Goal: Information Seeking & Learning: Learn about a topic

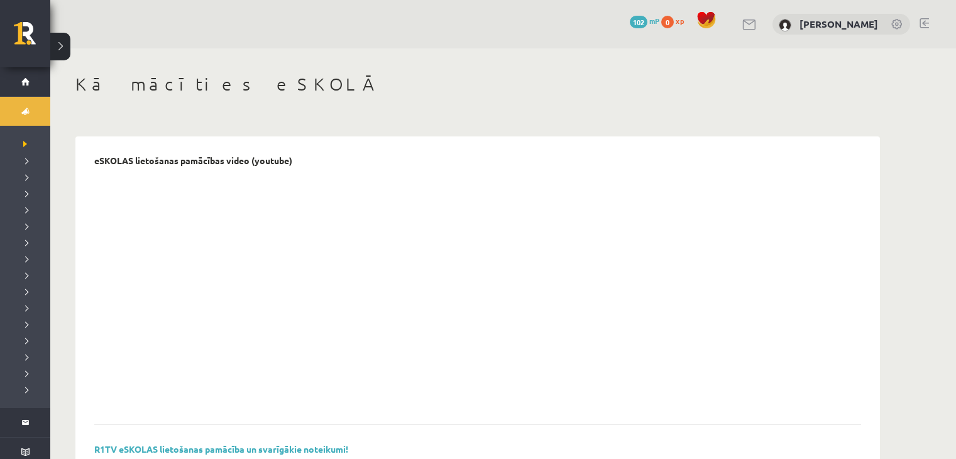
scroll to position [377, 0]
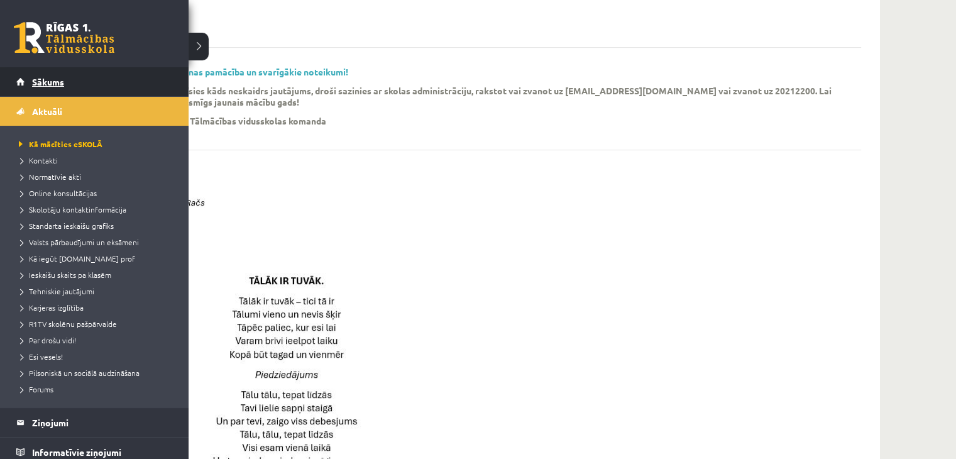
click at [40, 79] on span "Sākums" at bounding box center [48, 81] width 32 height 11
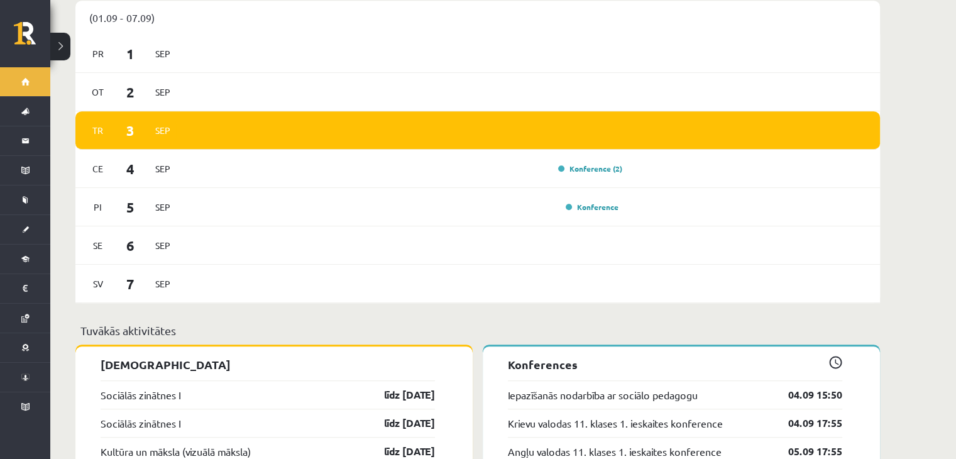
scroll to position [790, 0]
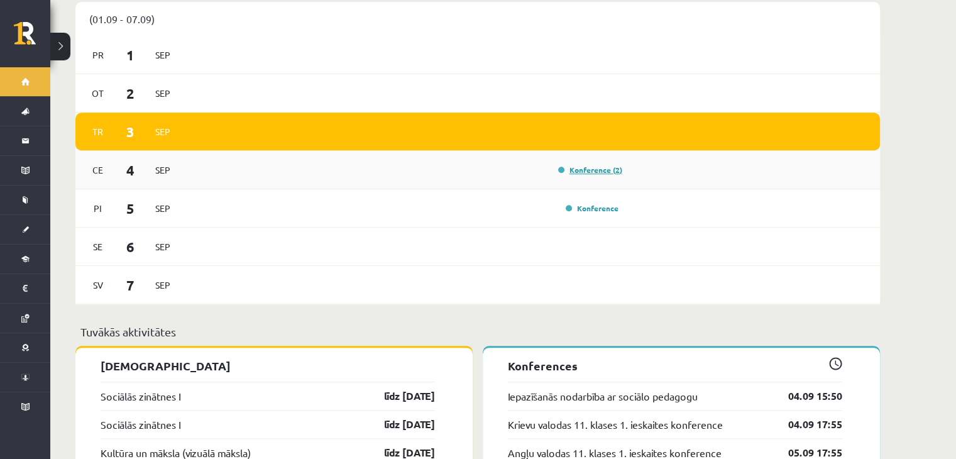
click at [594, 165] on link "Konference (2)" at bounding box center [590, 170] width 64 height 10
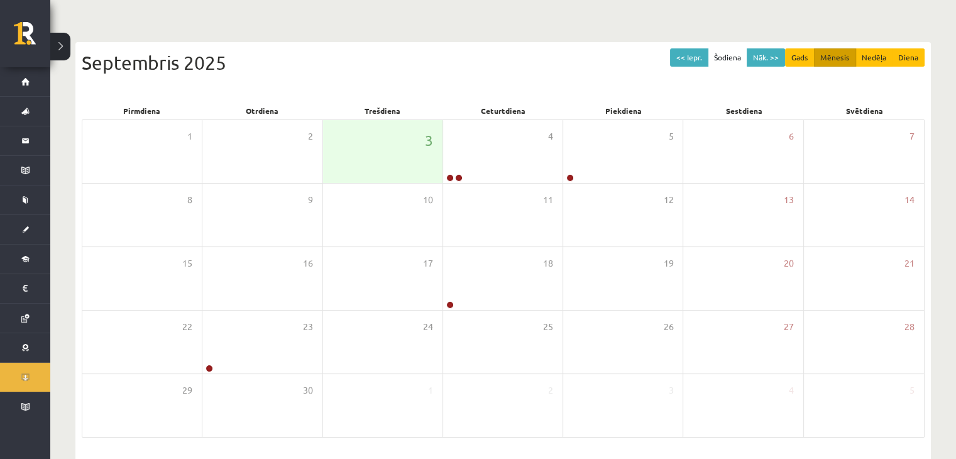
scroll to position [100, 0]
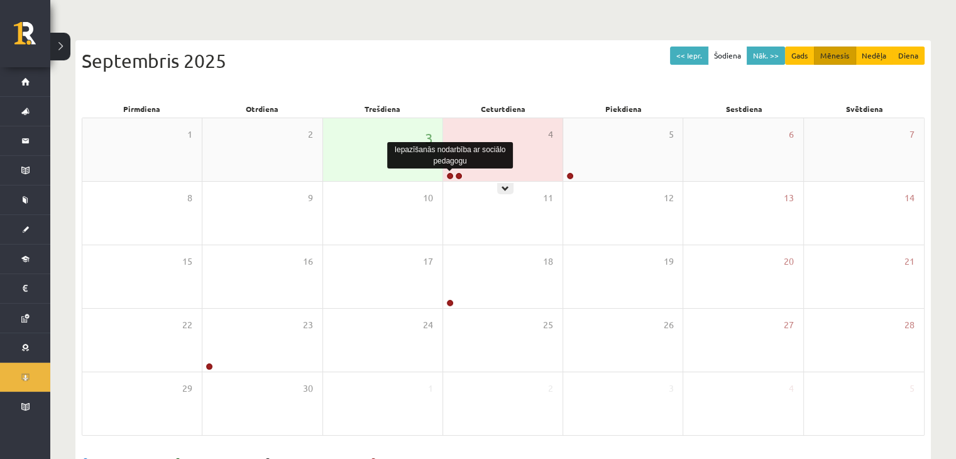
click at [453, 173] on link at bounding box center [450, 176] width 8 height 8
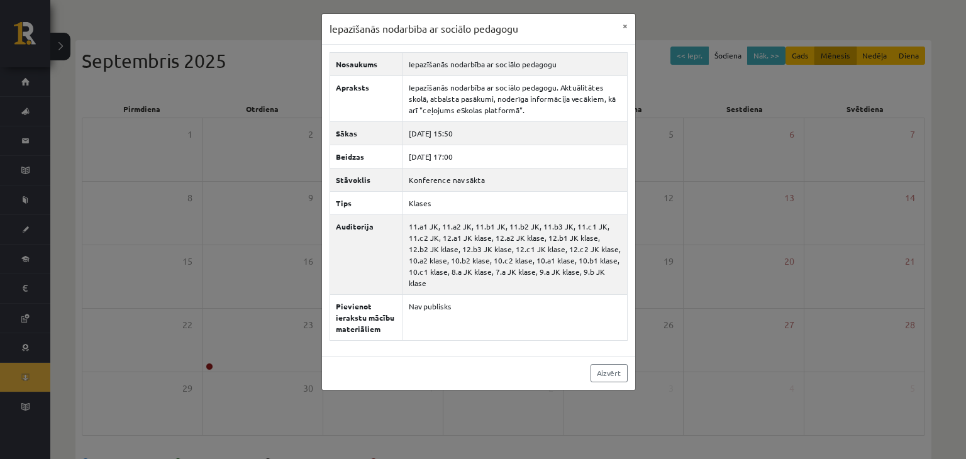
click at [660, 180] on div "Iepazīšanās nodarbība ar sociālo pedagogu × Nosaukums Iepazīšanās nodarbība ar …" at bounding box center [483, 229] width 966 height 459
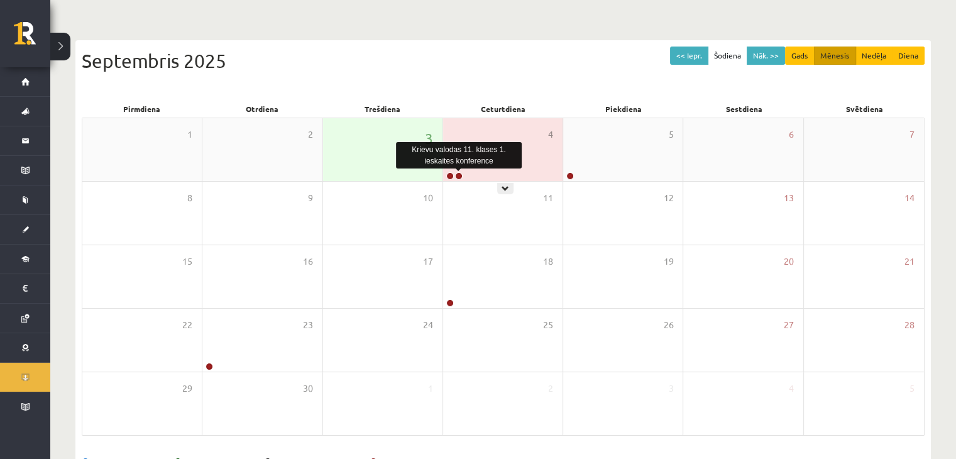
click at [458, 174] on link at bounding box center [459, 176] width 8 height 8
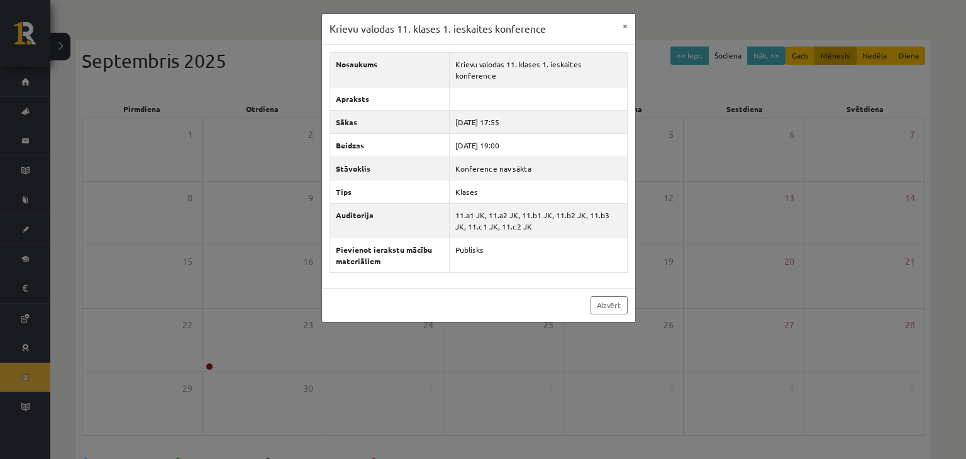
click at [700, 146] on div "Krievu valodas 11. klases 1. ieskaites konference × Nosaukums Krievu valodas 11…" at bounding box center [483, 229] width 966 height 459
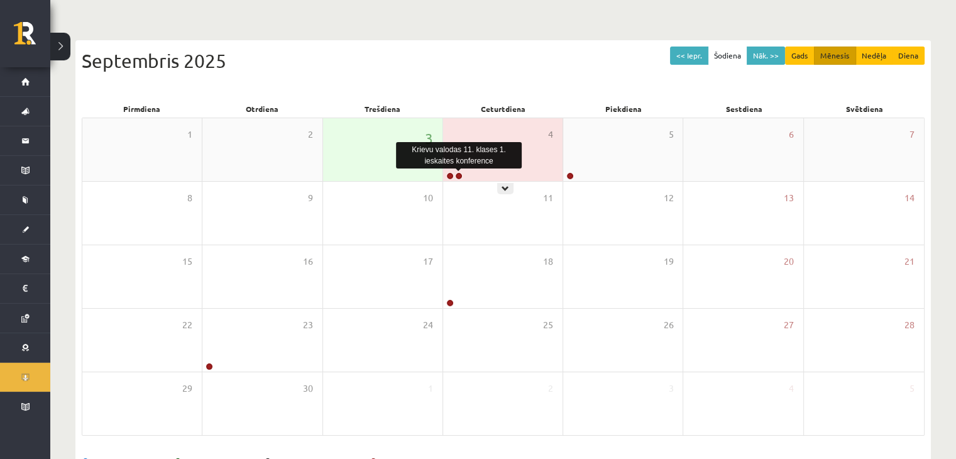
click at [457, 175] on link at bounding box center [459, 176] width 8 height 8
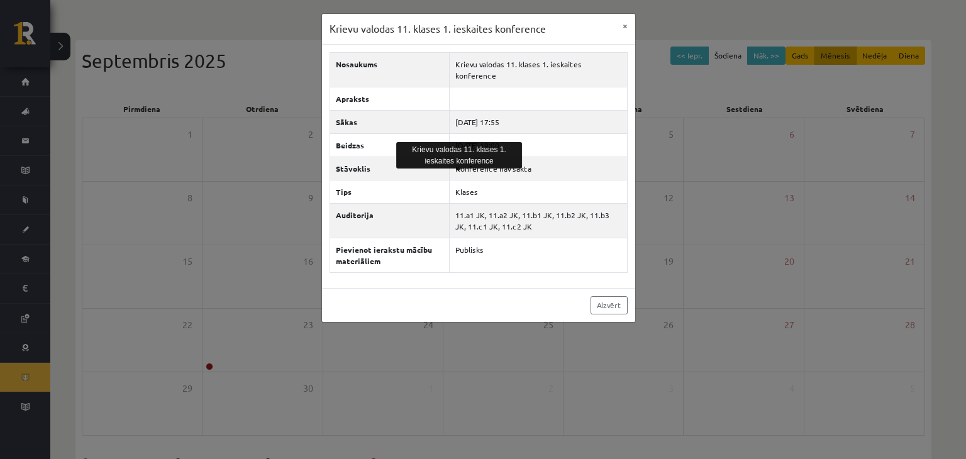
click at [0, 295] on div "Krievu valodas 11. klases 1. ieskaites konference × Nosaukums Krievu valodas 11…" at bounding box center [483, 229] width 966 height 459
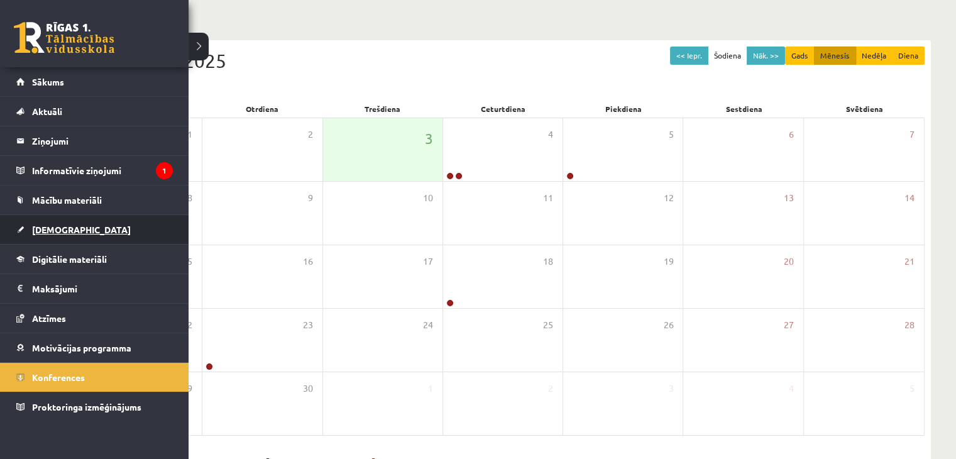
click at [35, 233] on span "[DEMOGRAPHIC_DATA]" at bounding box center [81, 229] width 99 height 11
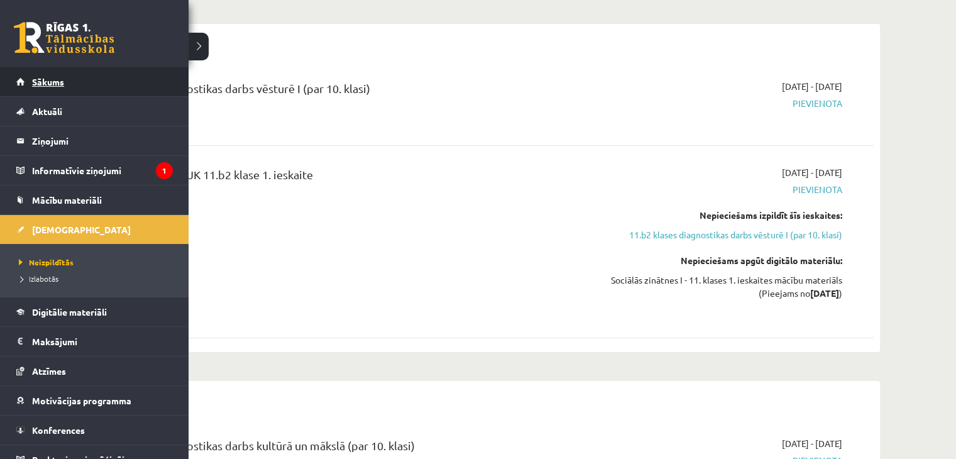
click at [32, 84] on span "Sākums" at bounding box center [48, 81] width 32 height 11
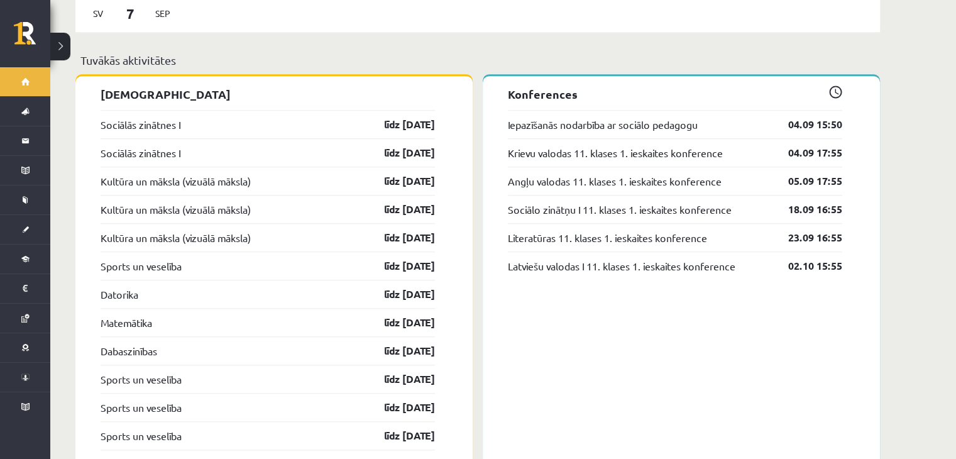
scroll to position [1060, 0]
click at [573, 202] on link "Sociālo zinātņu I 11. klases 1. ieskaites konference" at bounding box center [620, 209] width 224 height 15
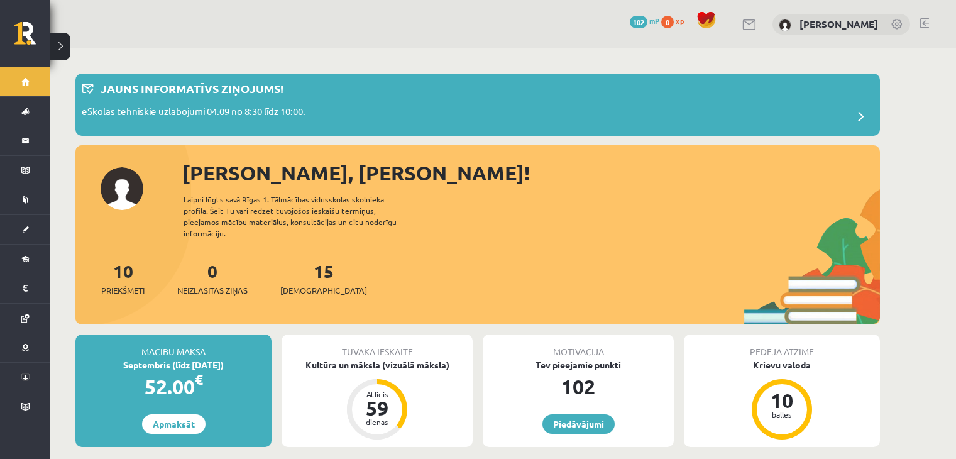
scroll to position [1060, 0]
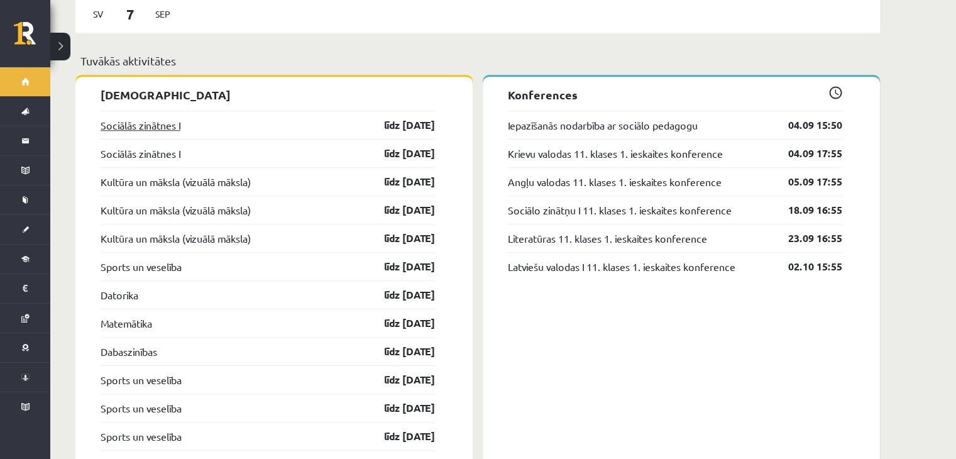
click at [170, 118] on link "Sociālās zinātnes I" at bounding box center [141, 125] width 80 height 15
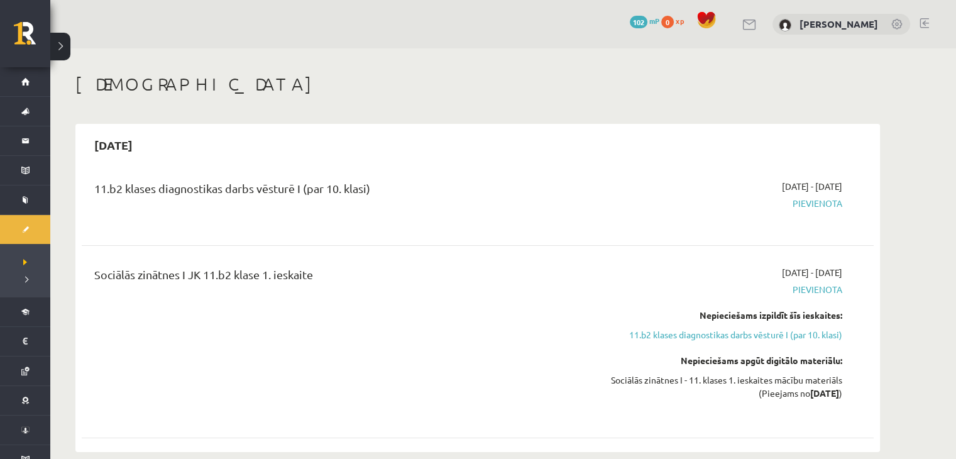
click at [806, 209] on div "[DATE] - [DATE] [GEOGRAPHIC_DATA]" at bounding box center [724, 202] width 256 height 45
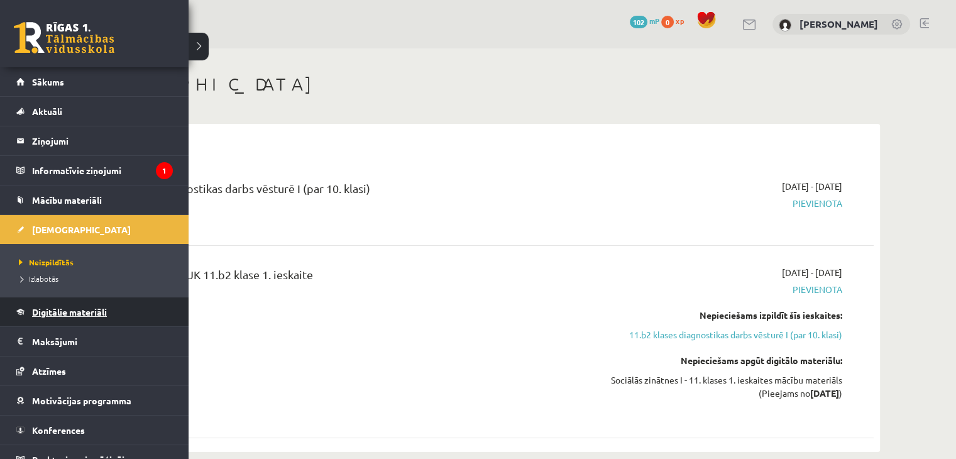
click at [94, 307] on span "Digitālie materiāli" at bounding box center [69, 311] width 75 height 11
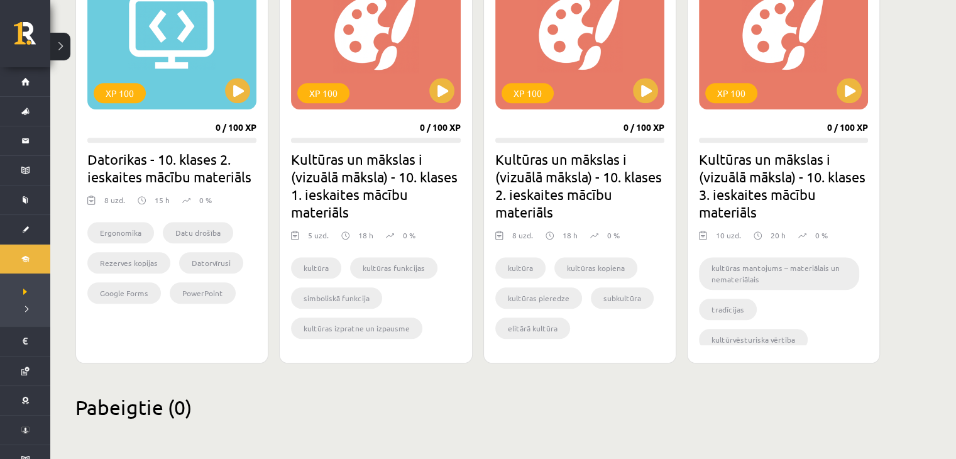
scroll to position [1250, 0]
click at [208, 274] on ul "Ergonomika Datu drošība Rezerves kopijas Datorvīrusi Google Forms PowerPoint Sl…" at bounding box center [171, 267] width 169 height 88
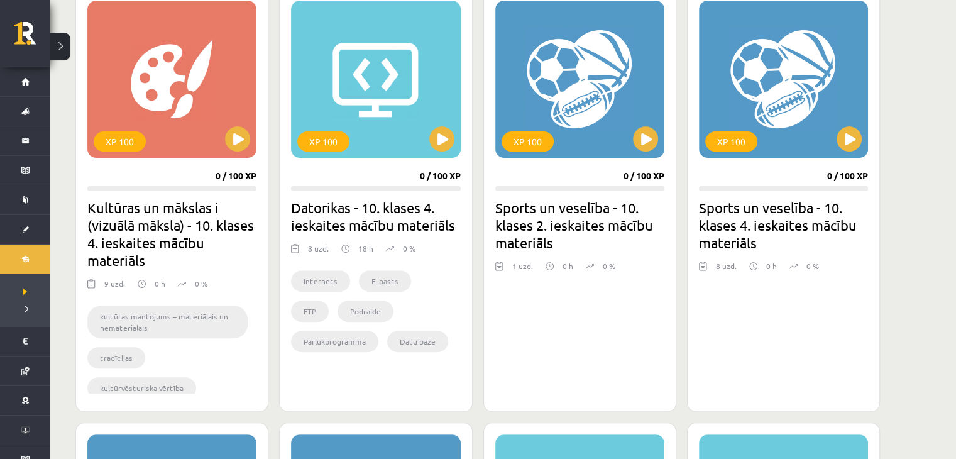
scroll to position [370, 0]
